Goal: Information Seeking & Learning: Understand process/instructions

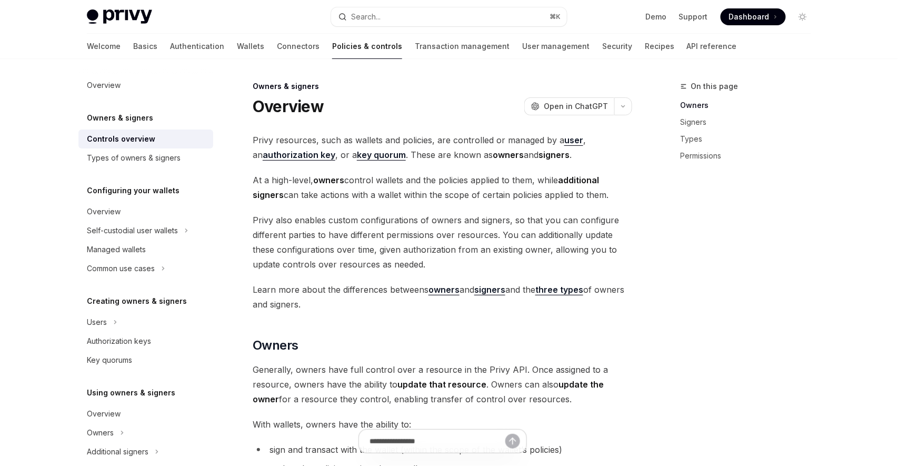
scroll to position [275, 0]
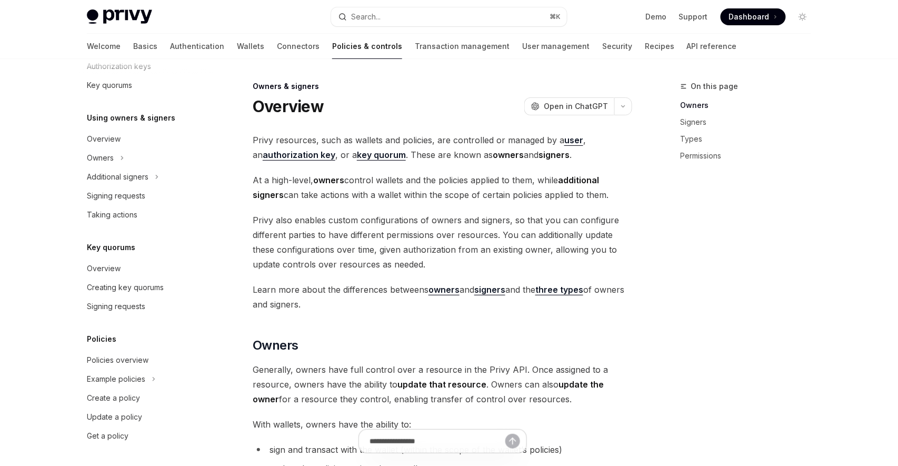
click at [500, 245] on span "Privy also enables custom configurations of owners and signers, so that you can…" at bounding box center [442, 242] width 379 height 59
click at [457, 342] on h2 "​ Owners" at bounding box center [442, 345] width 379 height 17
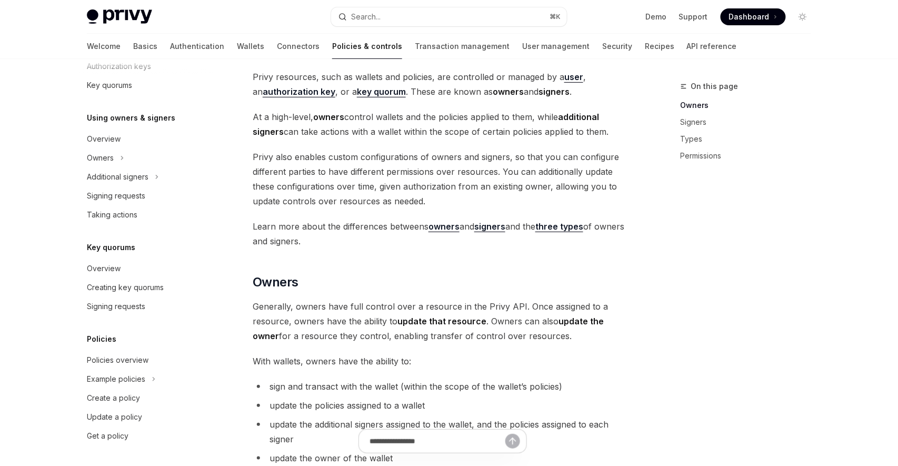
scroll to position [66, 0]
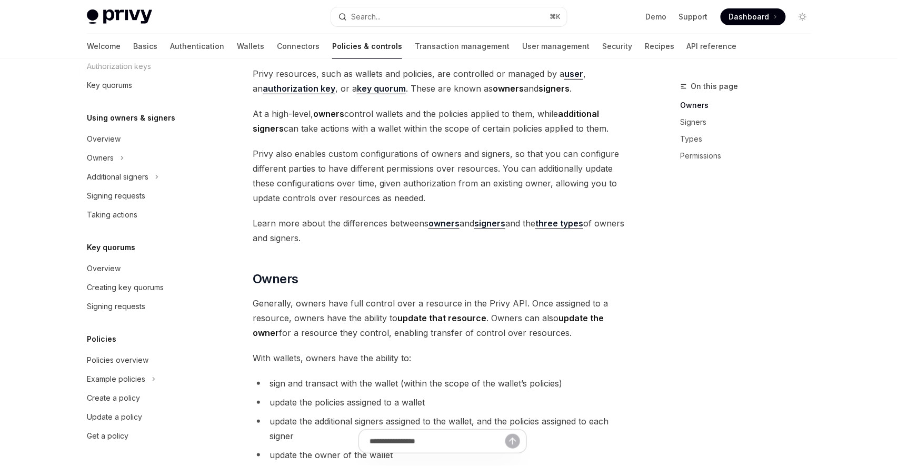
click at [365, 284] on h2 "​ Owners" at bounding box center [442, 278] width 379 height 17
click at [430, 163] on span "Privy also enables custom configurations of owners and signers, so that you can…" at bounding box center [442, 175] width 379 height 59
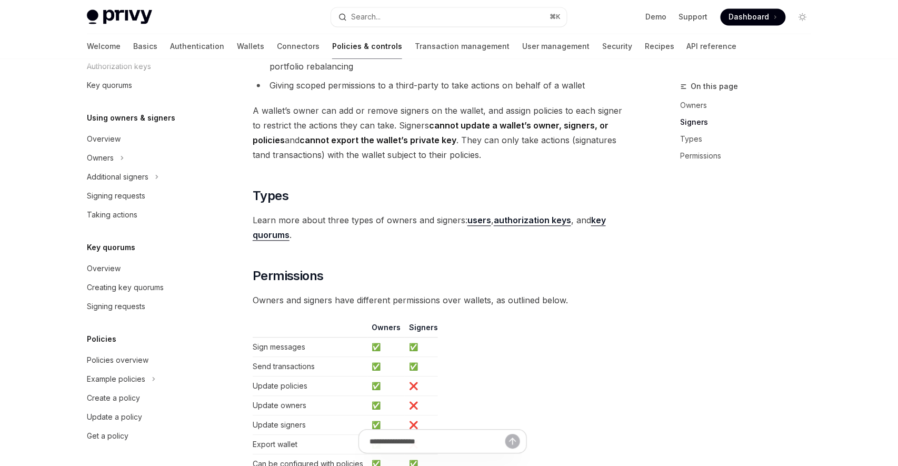
scroll to position [705, 0]
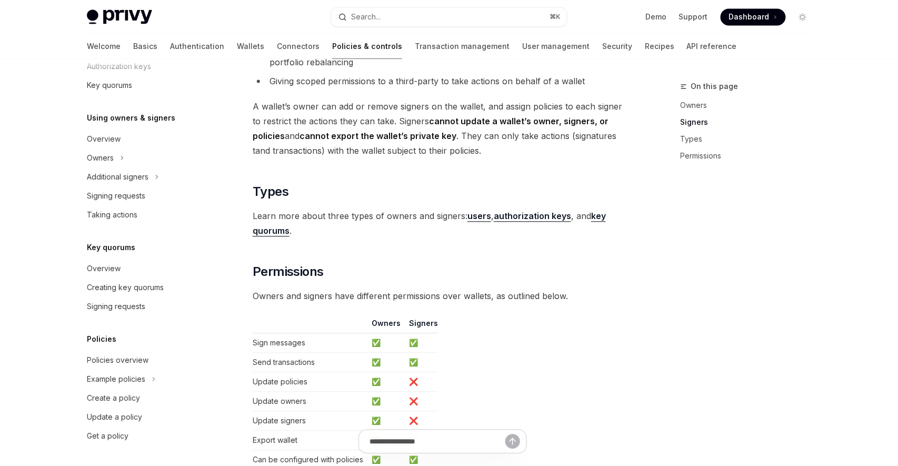
click at [483, 220] on strong "users" at bounding box center [479, 215] width 24 height 11
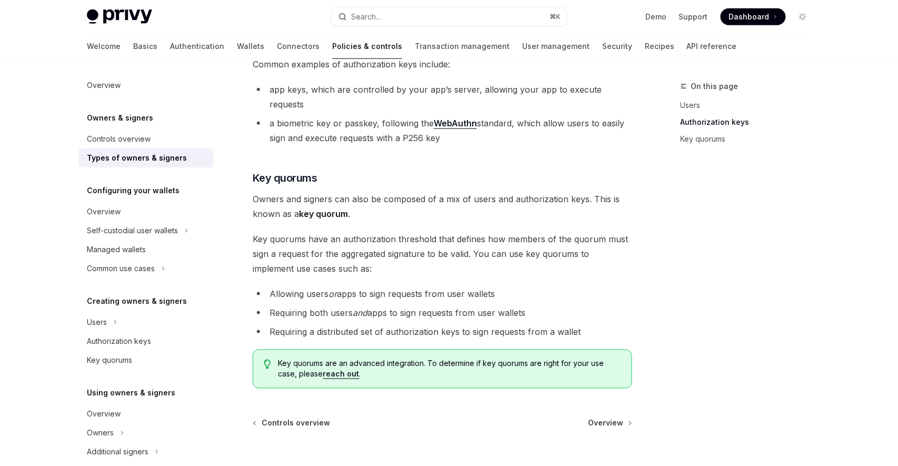
scroll to position [333, 0]
click at [162, 228] on div "Self-custodial user wallets" at bounding box center [132, 230] width 91 height 13
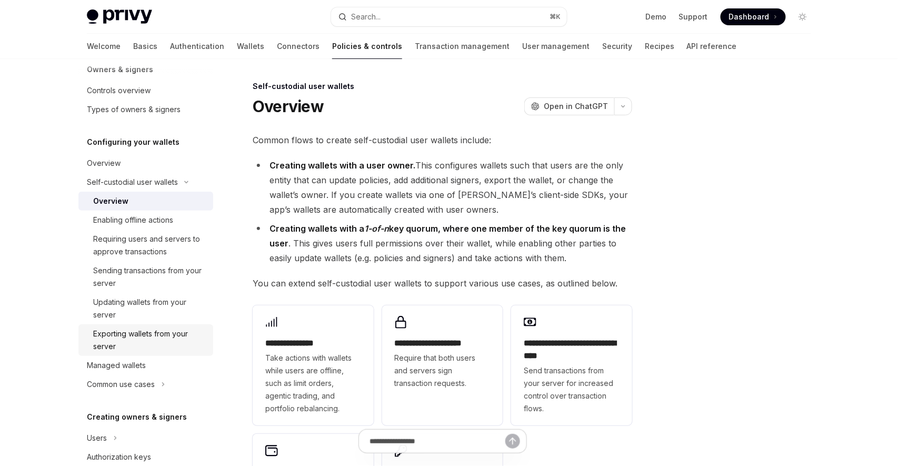
scroll to position [64, 0]
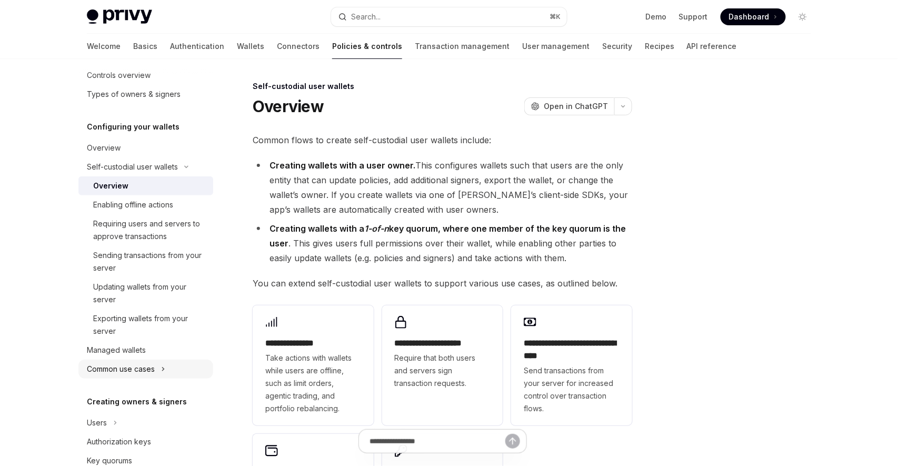
click at [159, 364] on button "Common use cases" at bounding box center [145, 368] width 135 height 19
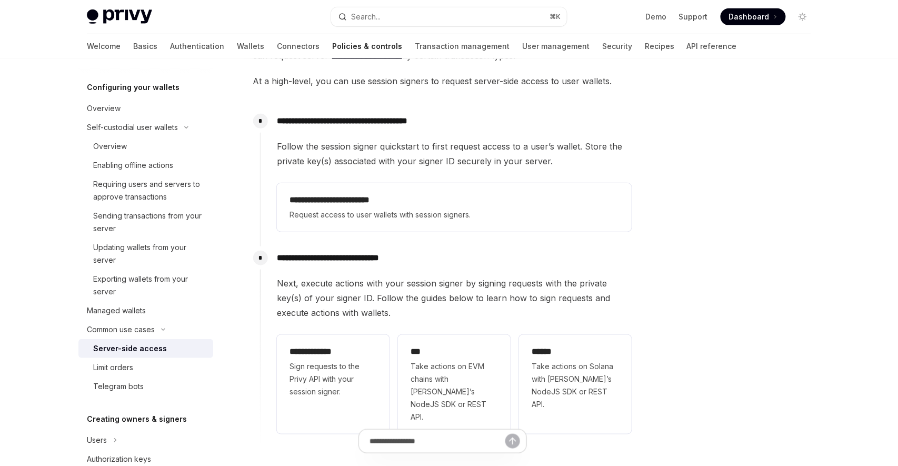
scroll to position [164, 0]
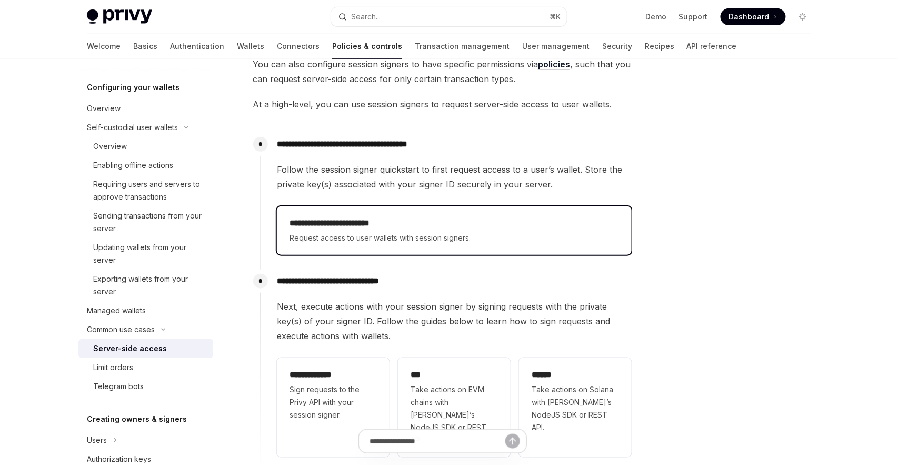
click at [448, 227] on h2 "**********" at bounding box center [453, 223] width 329 height 13
type textarea "*"
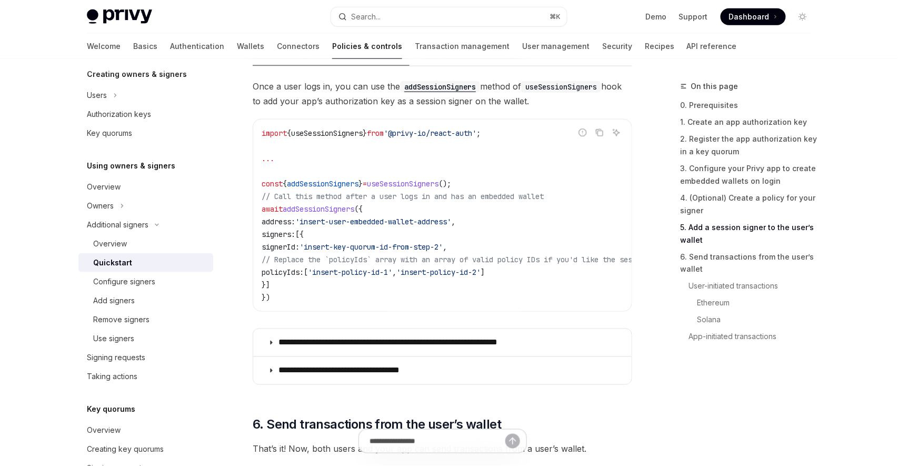
scroll to position [1729, 0]
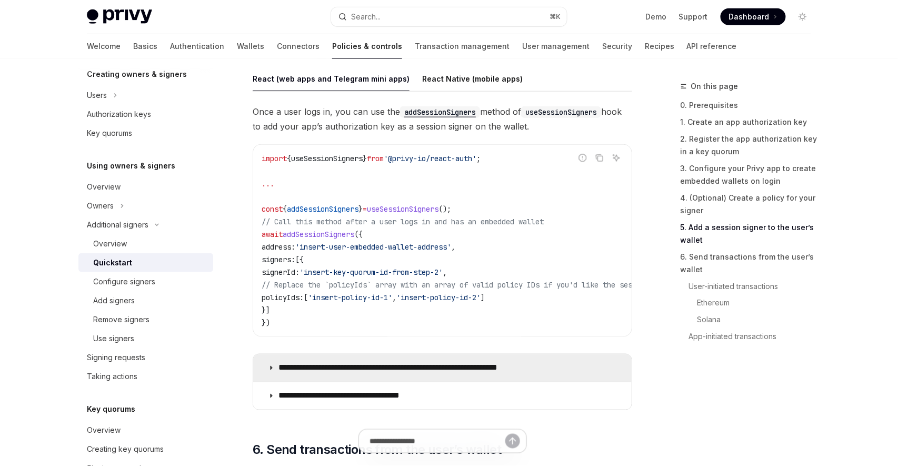
click at [453, 368] on p "**********" at bounding box center [413, 368] width 270 height 11
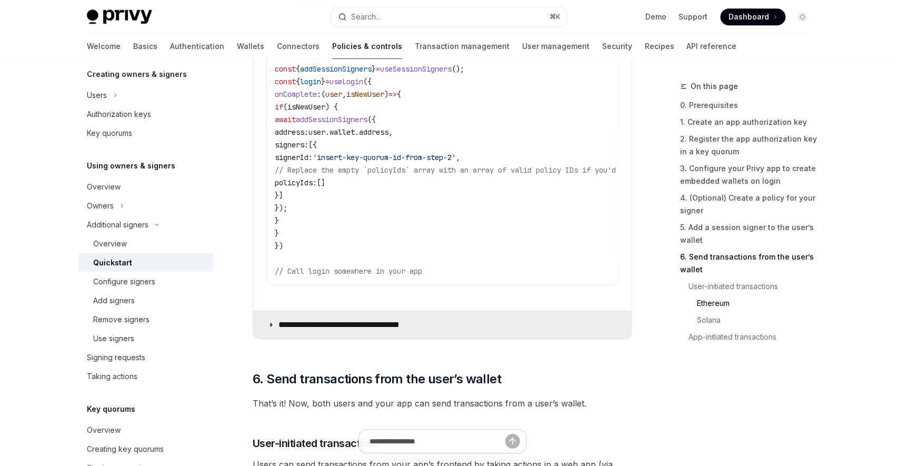
click at [451, 338] on summary "**********" at bounding box center [442, 324] width 378 height 27
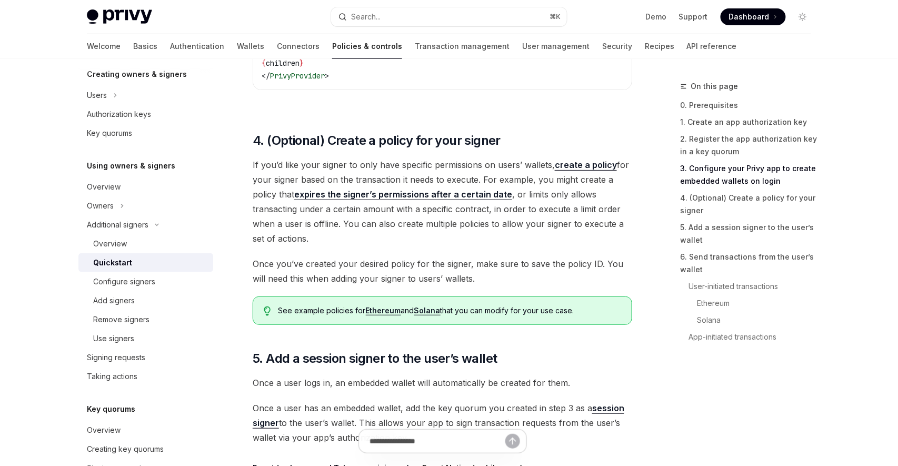
scroll to position [1341, 0]
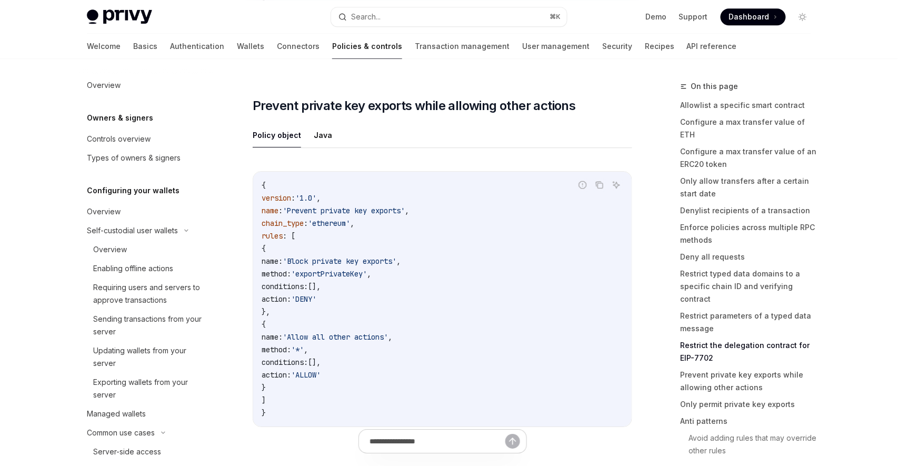
scroll to position [323, 0]
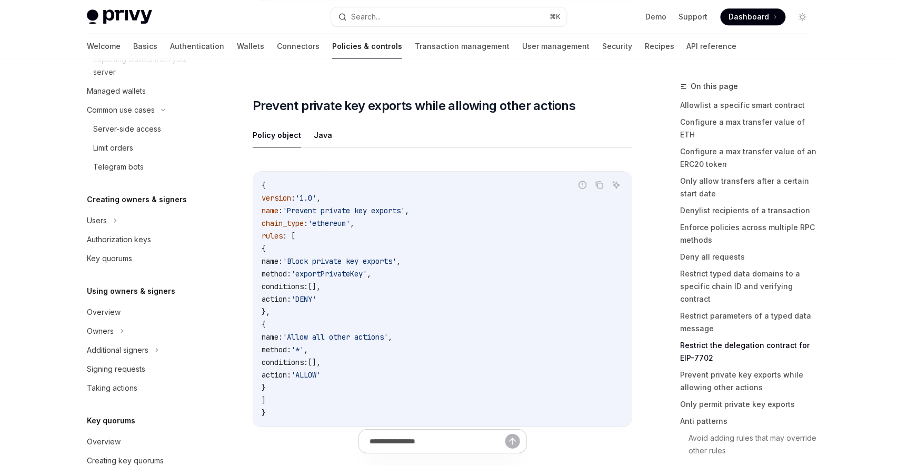
type textarea "*"
